Goal: Task Accomplishment & Management: Manage account settings

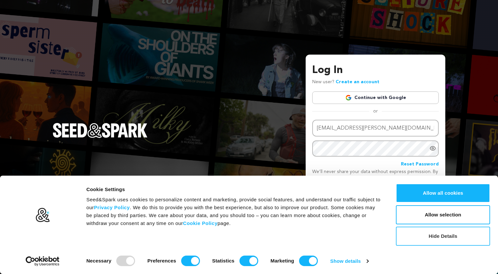
type input "jhenn.webb@gmail.com"
click at [433, 239] on button "Hide Details" at bounding box center [443, 236] width 94 height 19
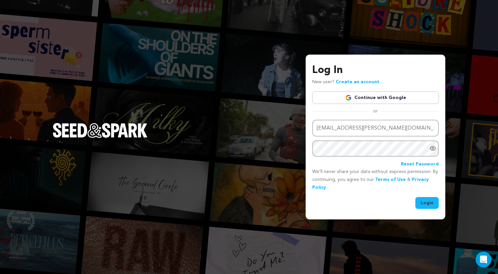
click at [425, 204] on button "Login" at bounding box center [426, 203] width 23 height 12
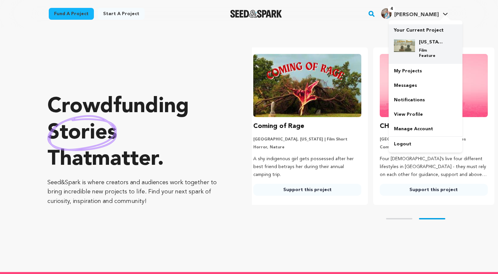
scroll to position [0, 131]
click at [419, 40] on h4 "[US_STATE] Scenario Post Production" at bounding box center [431, 42] width 24 height 7
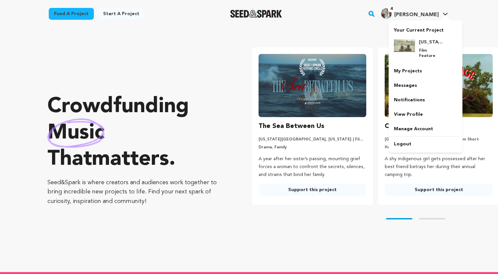
scroll to position [0, 0]
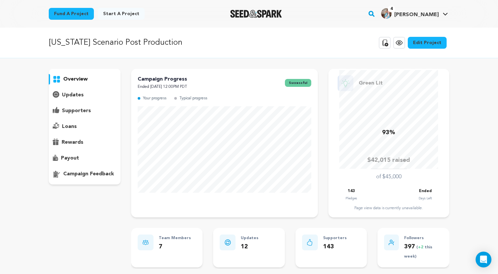
scroll to position [3, 0]
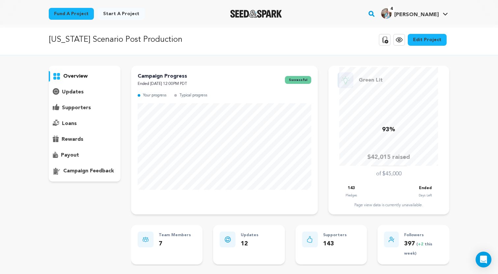
click at [79, 106] on p "supporters" at bounding box center [76, 108] width 29 height 8
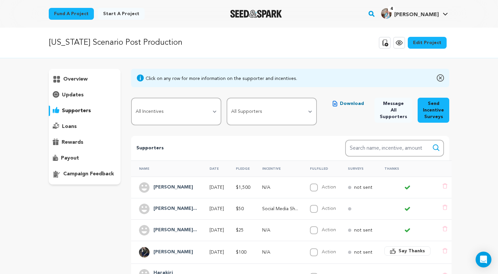
click at [354, 102] on span "Download" at bounding box center [352, 103] width 24 height 7
click at [74, 80] on p "overview" at bounding box center [75, 79] width 24 height 8
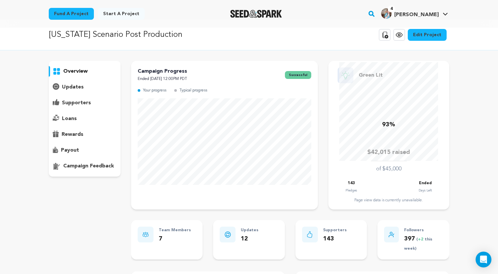
scroll to position [3, 0]
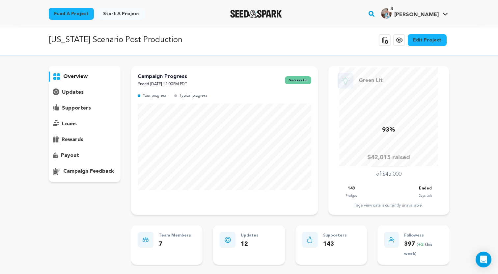
click at [76, 77] on p "overview" at bounding box center [75, 77] width 24 height 8
click at [153, 76] on p "Campaign Progress" at bounding box center [162, 77] width 49 height 8
click at [131, 42] on p "[US_STATE] Scenario Post Production" at bounding box center [116, 40] width 134 height 12
click at [323, 42] on div "California Scenario Post Production Copy public preview link View project Edit …" at bounding box center [249, 40] width 400 height 17
click at [427, 40] on link "Edit Project" at bounding box center [426, 40] width 39 height 12
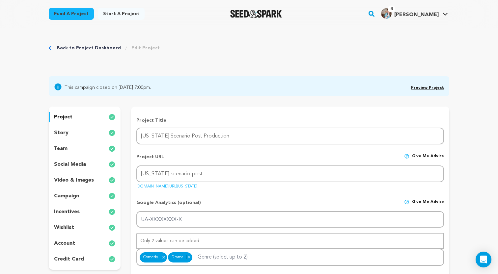
click at [72, 48] on link "Back to Project Dashboard" at bounding box center [89, 48] width 64 height 7
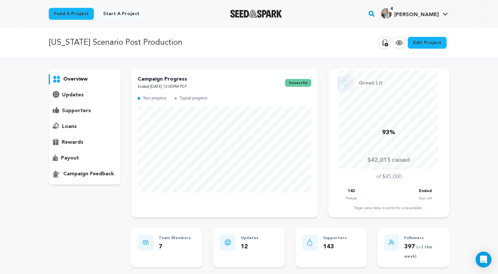
click at [402, 44] on icon at bounding box center [399, 43] width 8 height 8
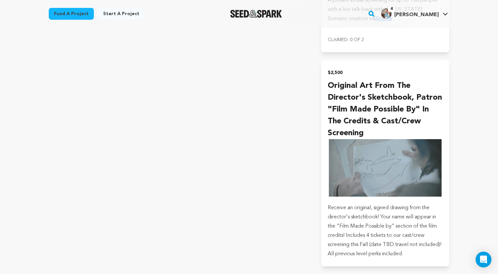
scroll to position [2008, 0]
